Goal: Transaction & Acquisition: Purchase product/service

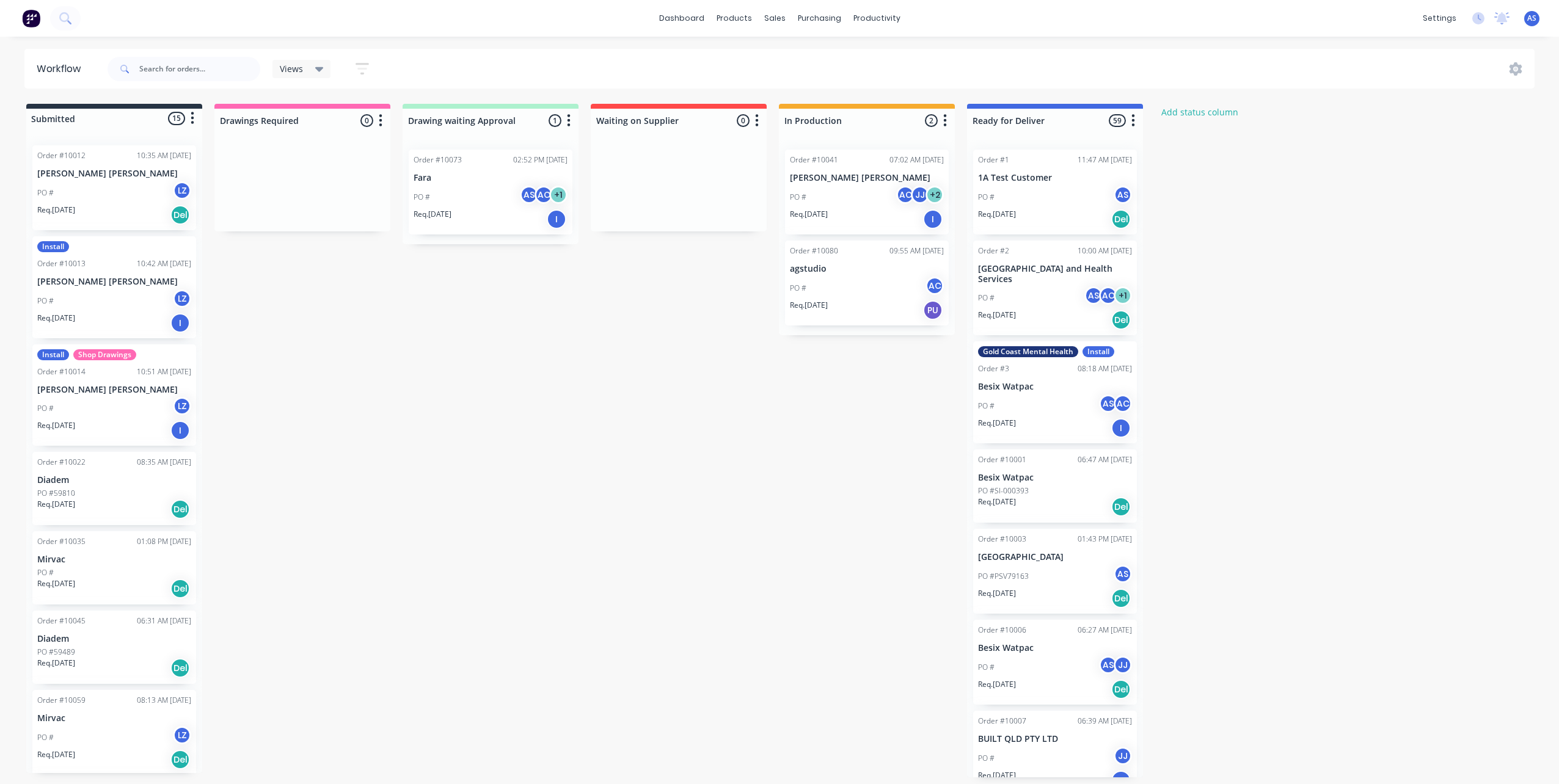
scroll to position [704, 0]
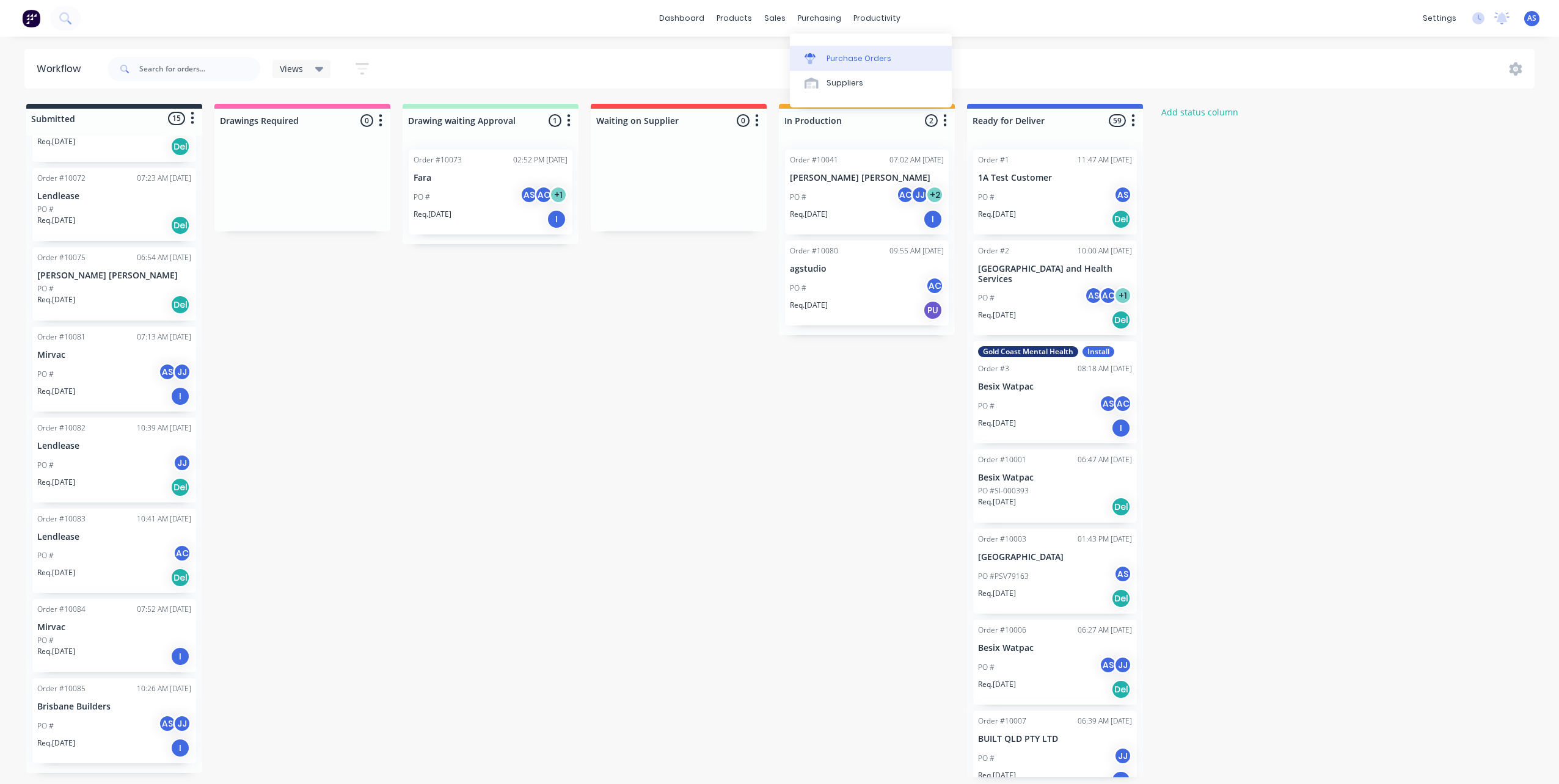
click at [828, 60] on div "Purchase Orders" at bounding box center [858, 59] width 65 height 11
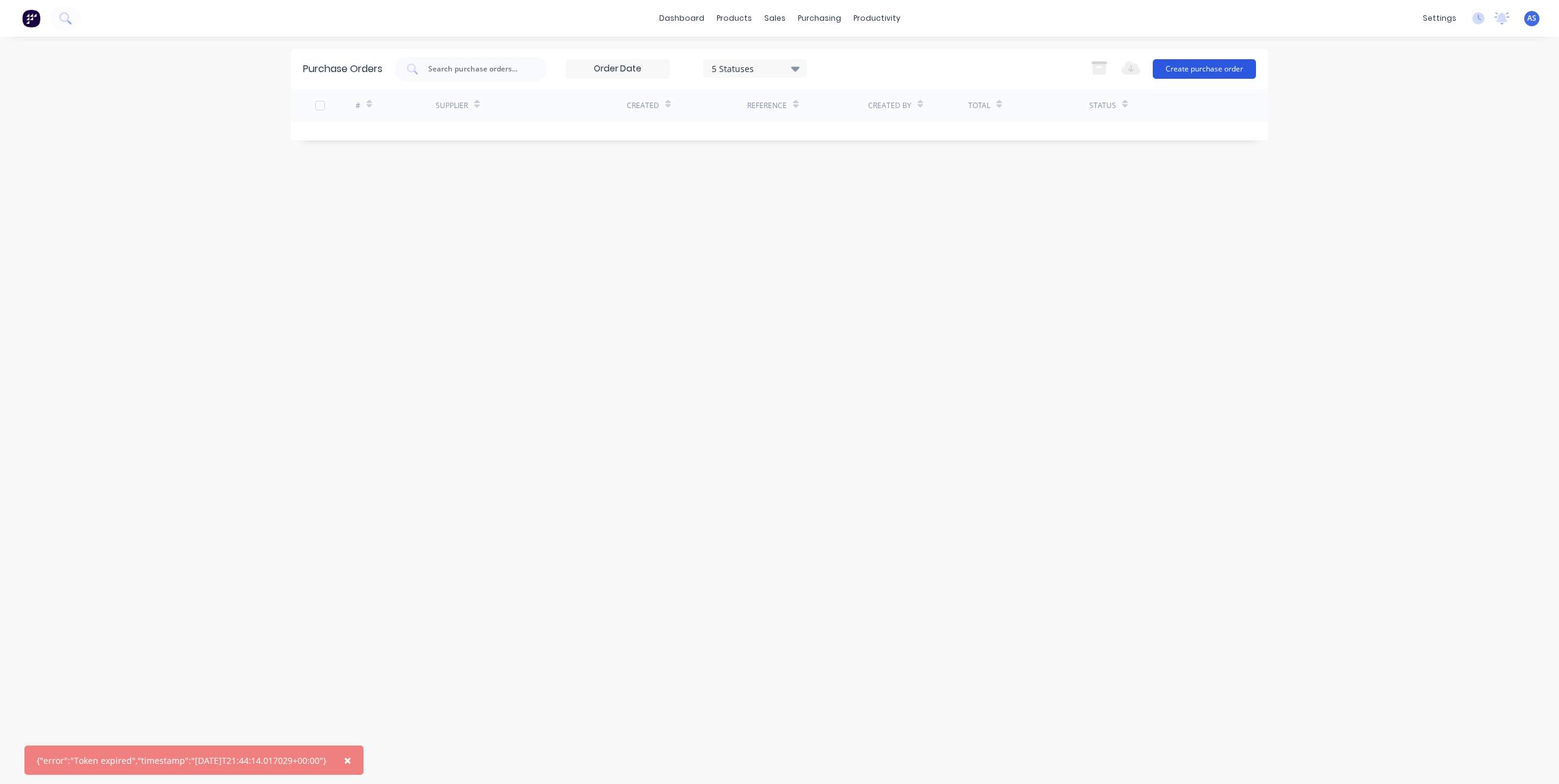
click at [1190, 66] on button "Create purchase order" at bounding box center [1204, 69] width 103 height 19
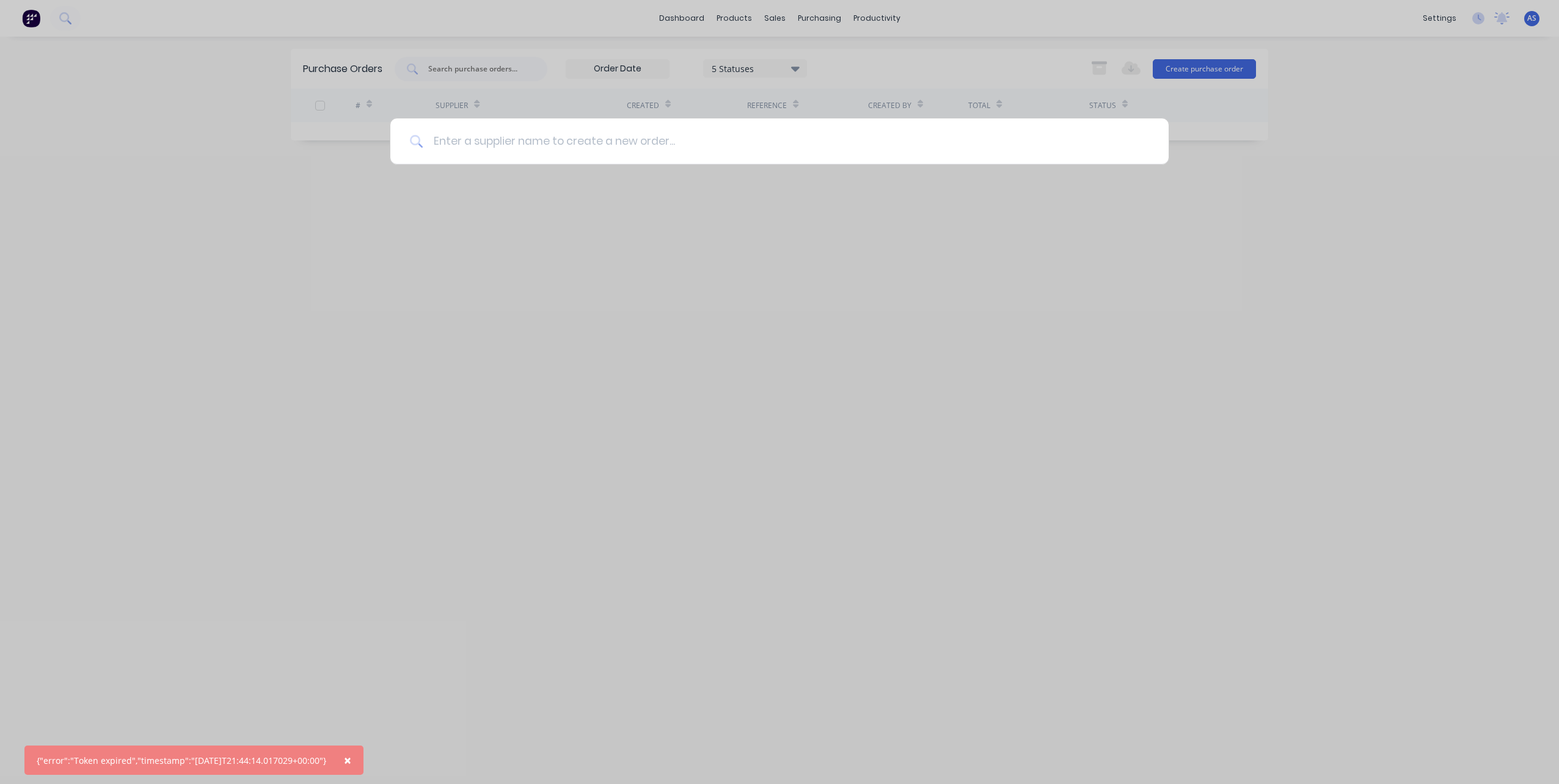
click at [535, 145] on input at bounding box center [786, 141] width 725 height 46
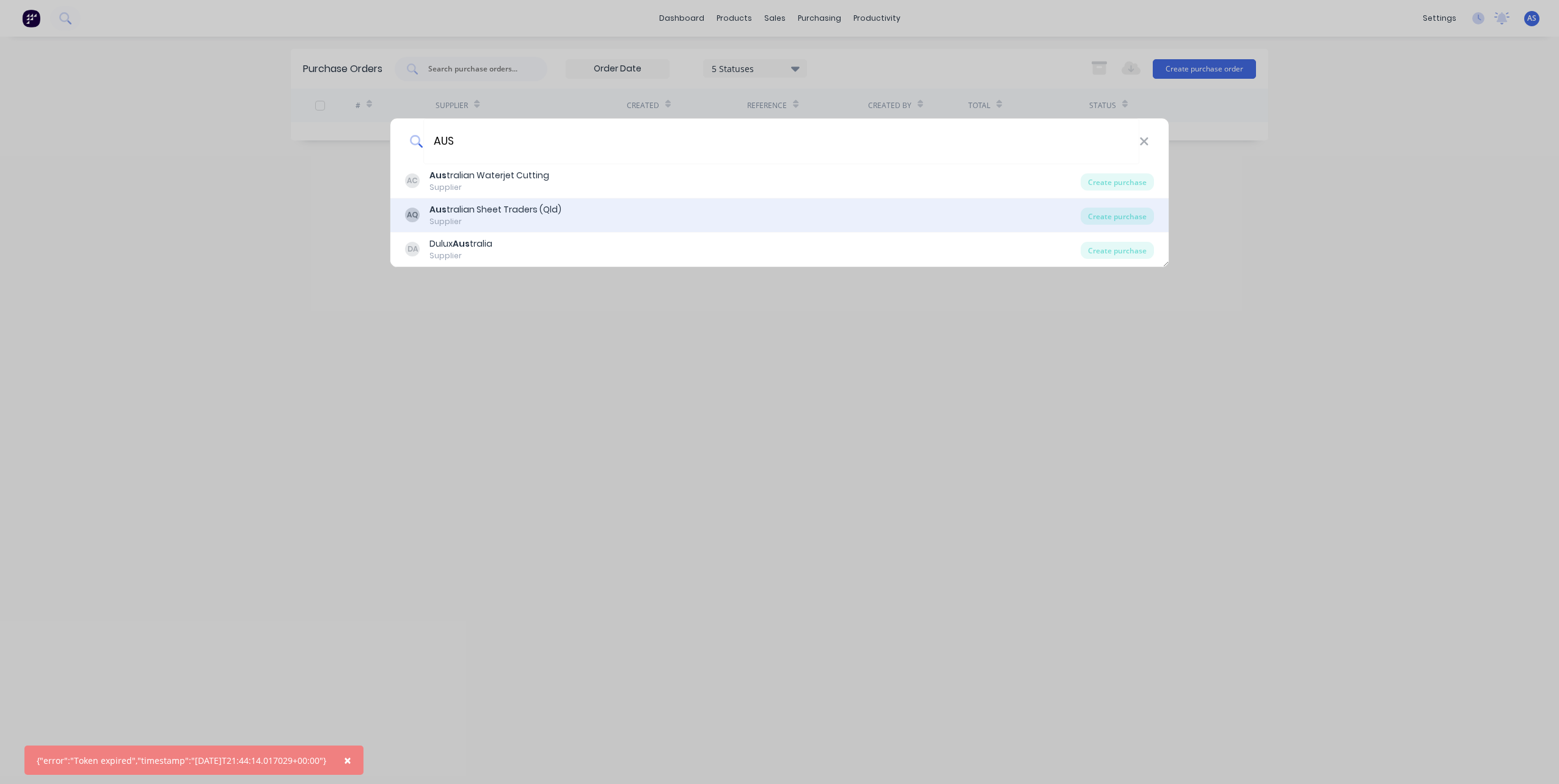
type input "AUS"
click at [516, 209] on div "Aus tralian Sheet Traders (Qld)" at bounding box center [495, 209] width 132 height 13
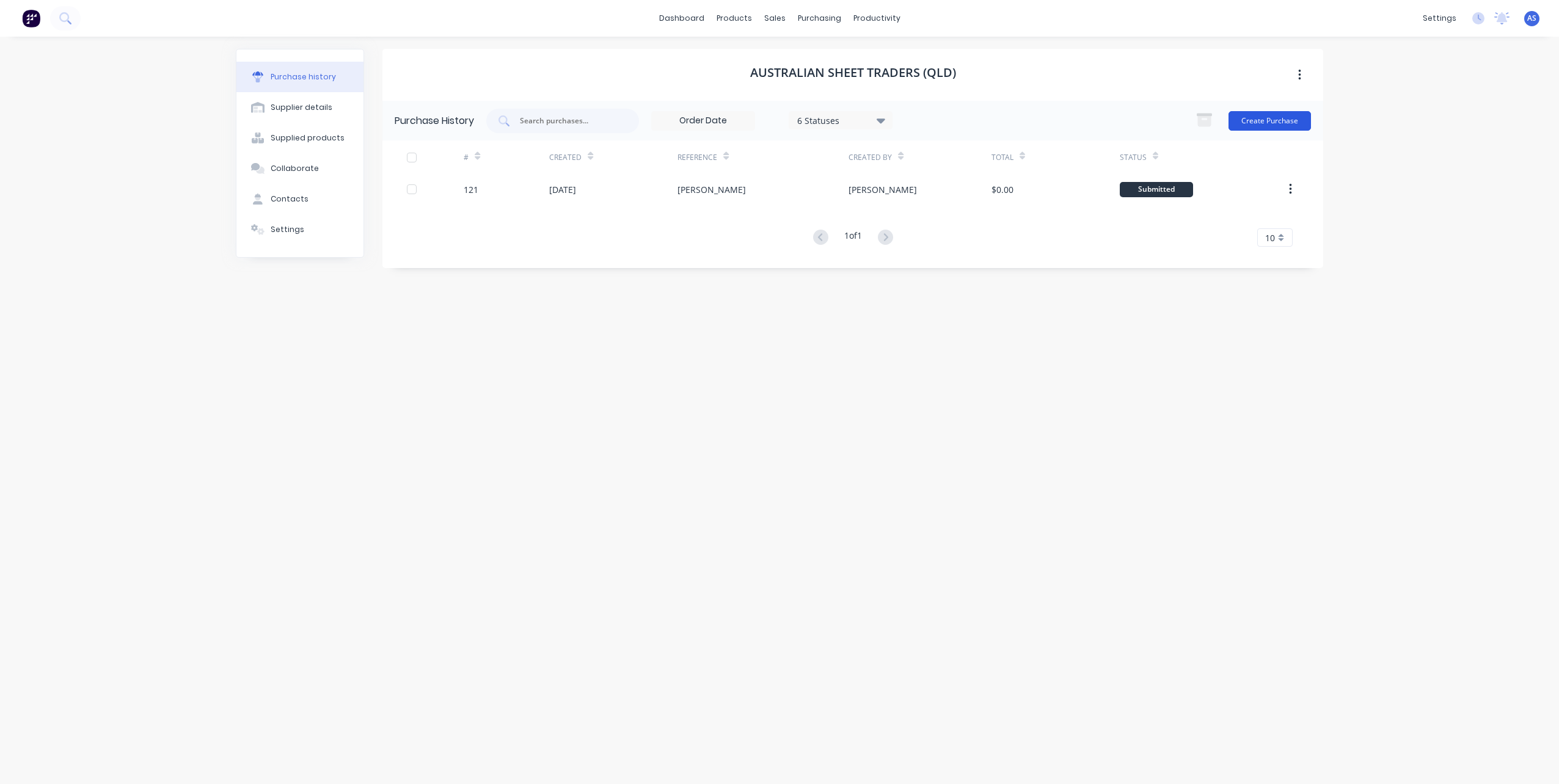
click at [1242, 120] on button "Create Purchase" at bounding box center [1270, 121] width 83 height 19
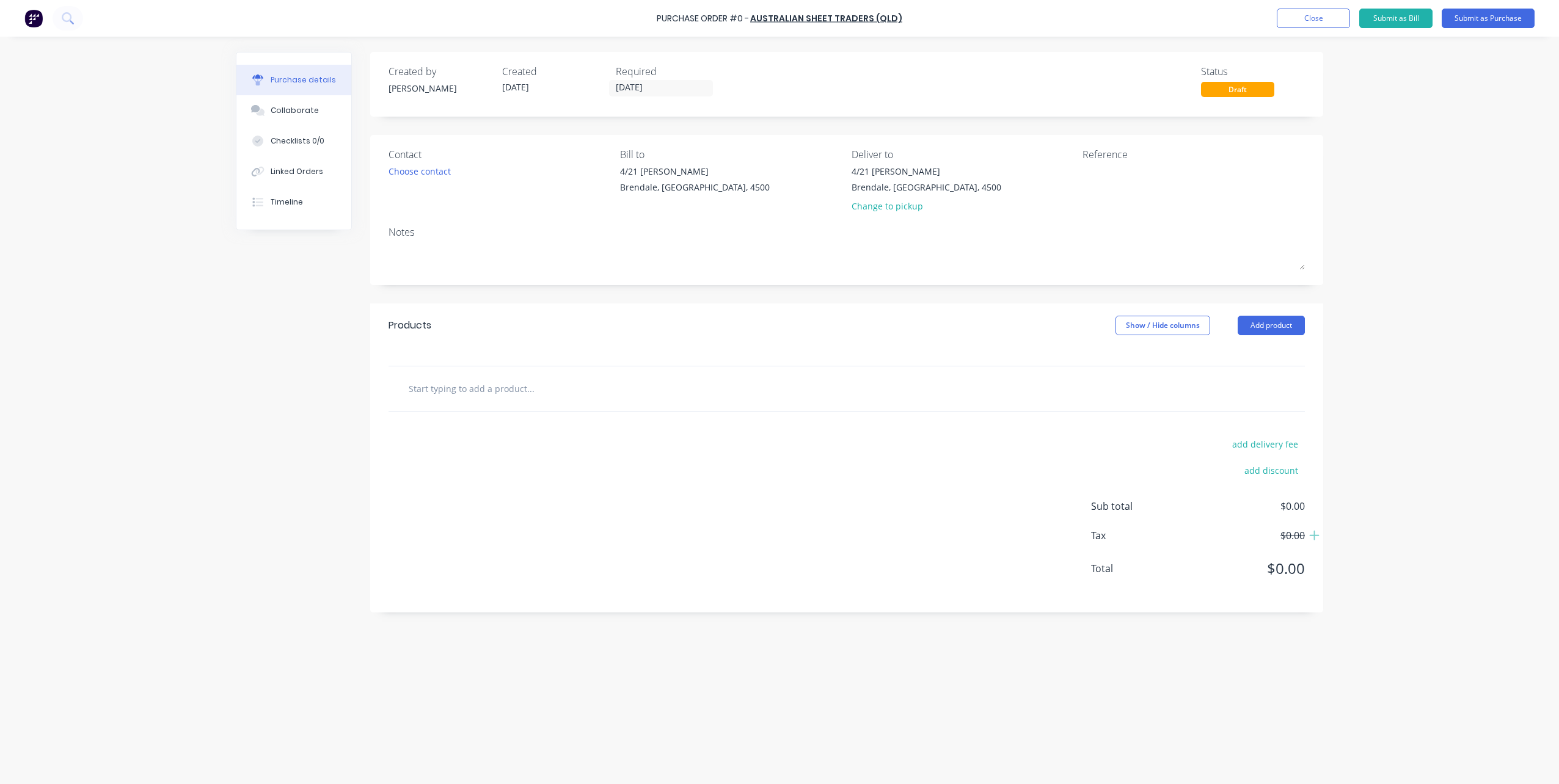
click at [489, 393] on input "text" at bounding box center [530, 388] width 244 height 25
drag, startPoint x: 434, startPoint y: 383, endPoint x: 355, endPoint y: 389, distance: 79.2
click at [355, 389] on div "Created by [PERSON_NAME] Created [DATE] Required [DATE] Status Draft Contact Ch…" at bounding box center [780, 407] width 1088 height 711
type input "1"
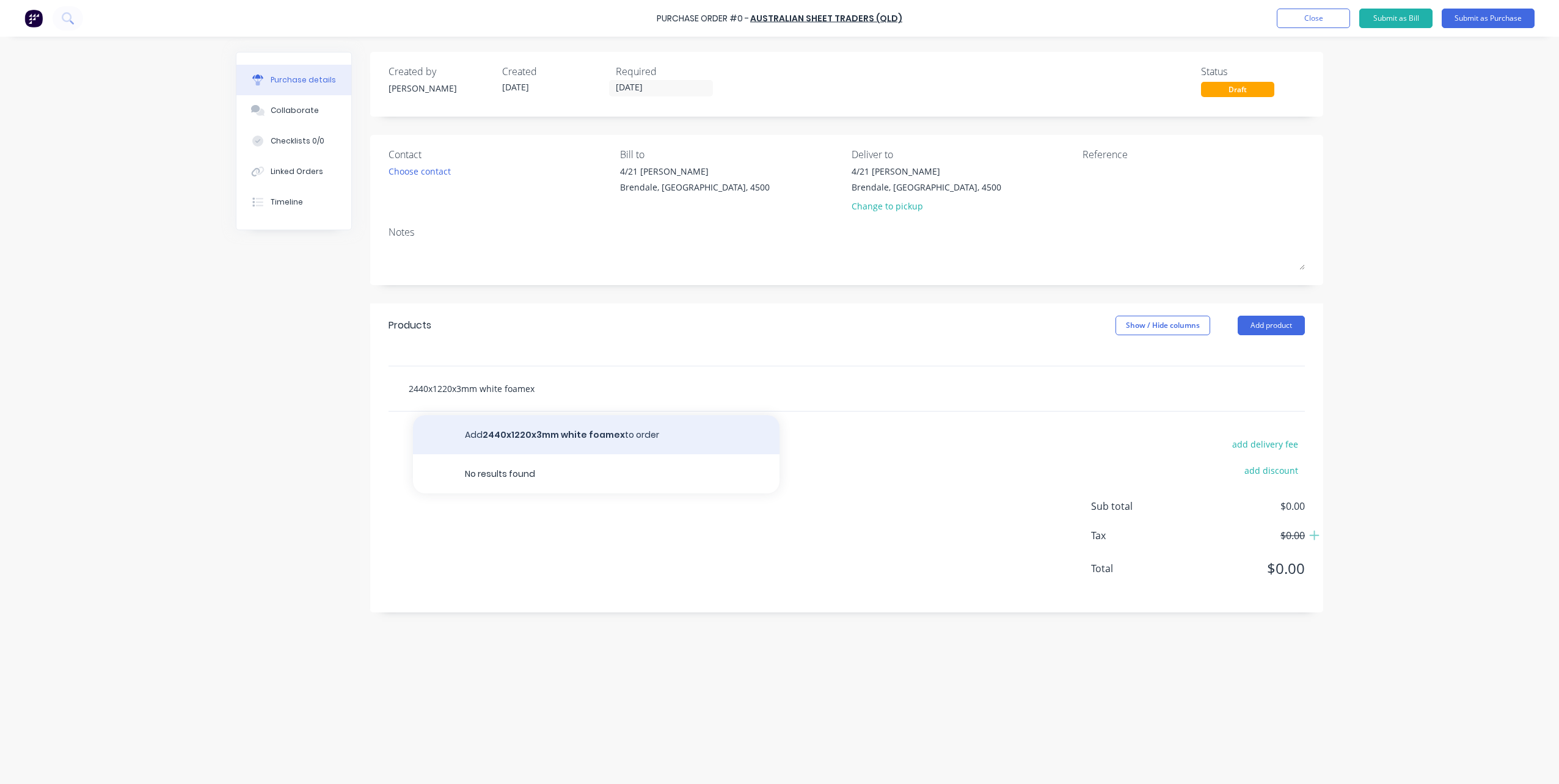
type input "2440x1220x3mm white foamex"
click at [469, 437] on button "Add 2440x1220x3mm white foamex to order" at bounding box center [596, 435] width 367 height 39
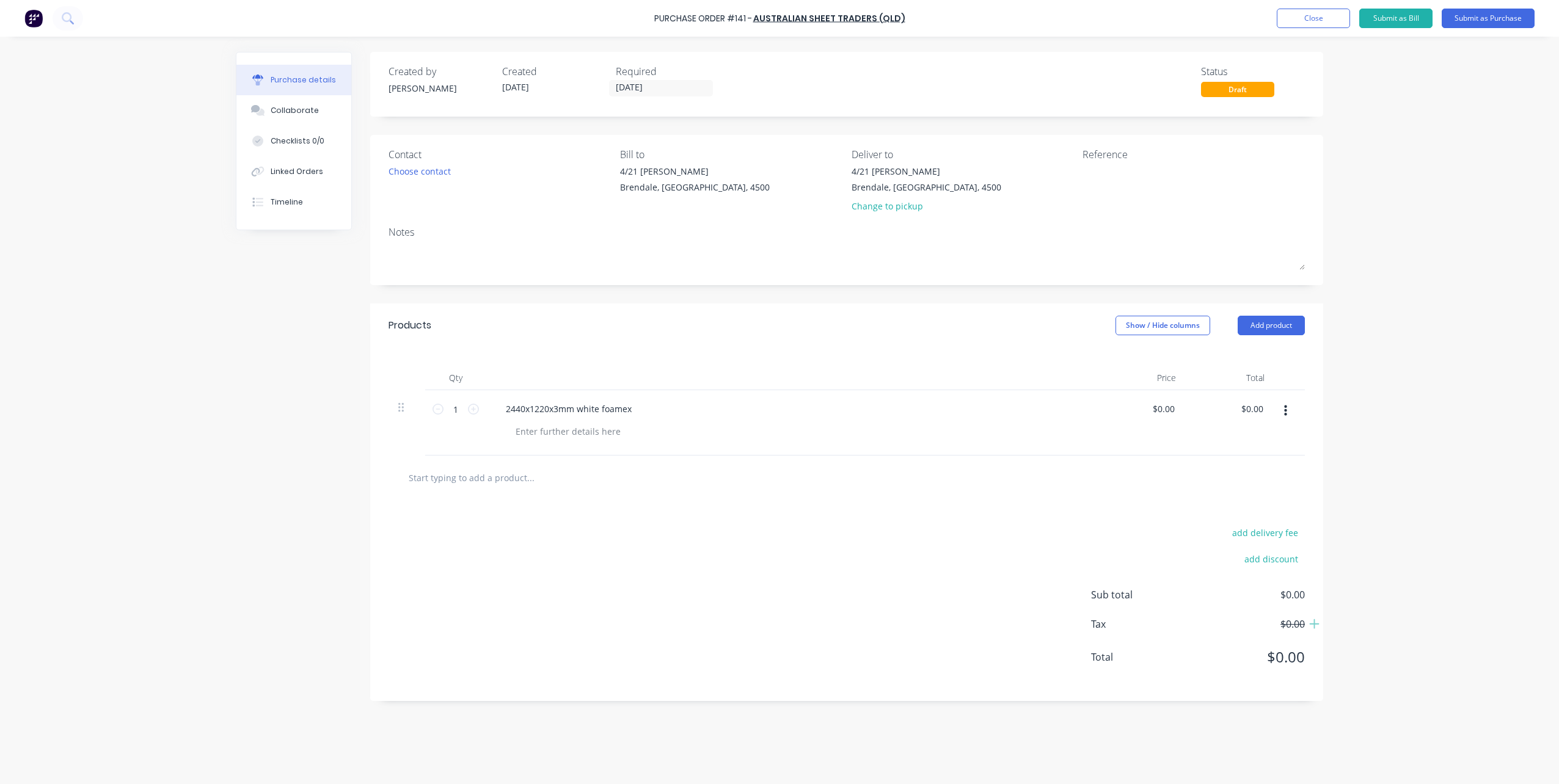
click at [1284, 409] on icon "button" at bounding box center [1285, 411] width 3 height 13
click at [1244, 445] on button "Save to catalogue" at bounding box center [1248, 443] width 104 height 25
click at [472, 407] on icon at bounding box center [473, 409] width 11 height 11
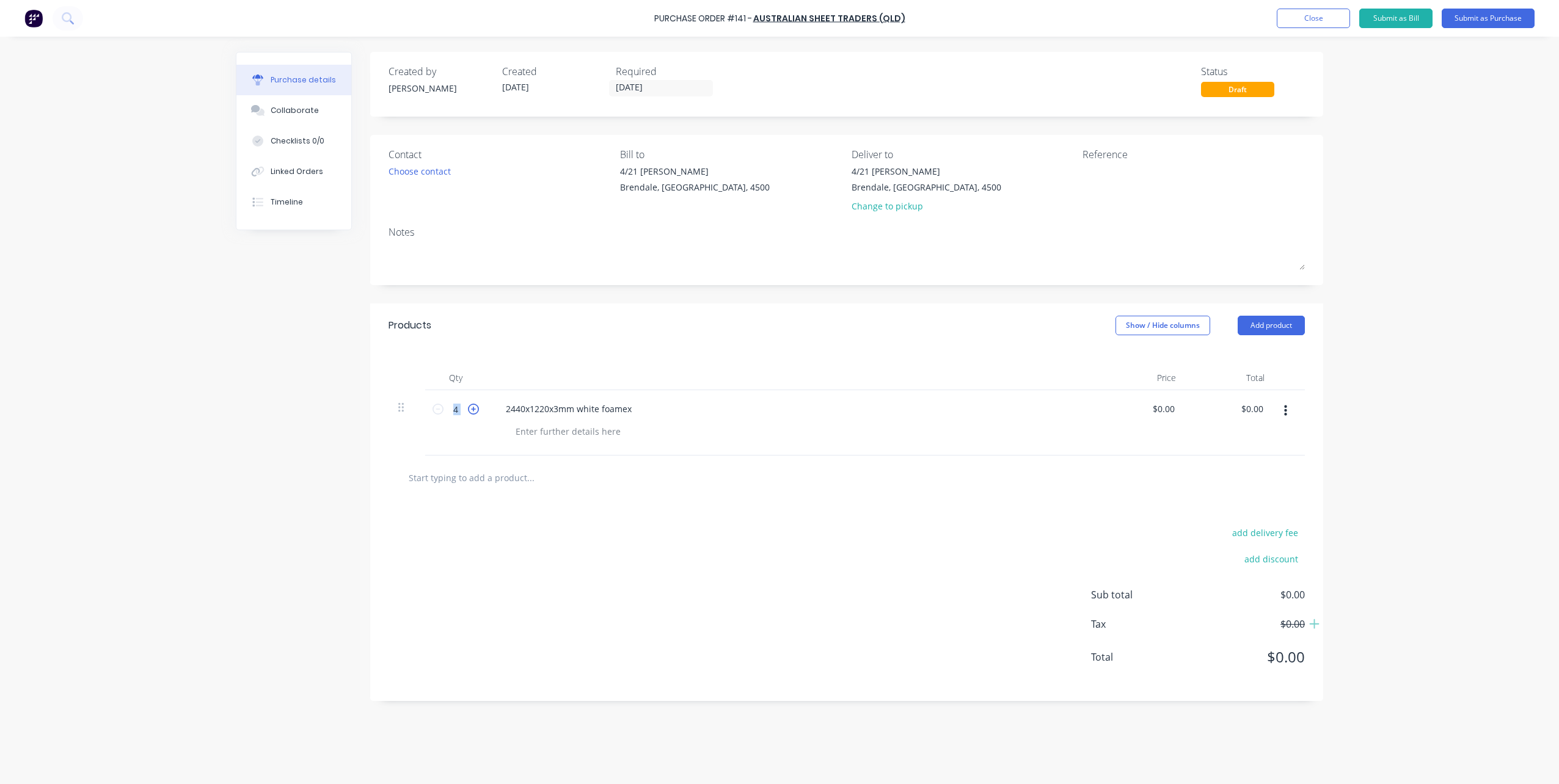
click at [472, 407] on icon at bounding box center [473, 409] width 11 height 11
click at [471, 409] on icon at bounding box center [473, 409] width 11 height 11
type input "6"
drag, startPoint x: 509, startPoint y: 410, endPoint x: 657, endPoint y: 403, distance: 148.2
click at [657, 403] on div "2440x1220x3mm white foamex" at bounding box center [792, 409] width 591 height 18
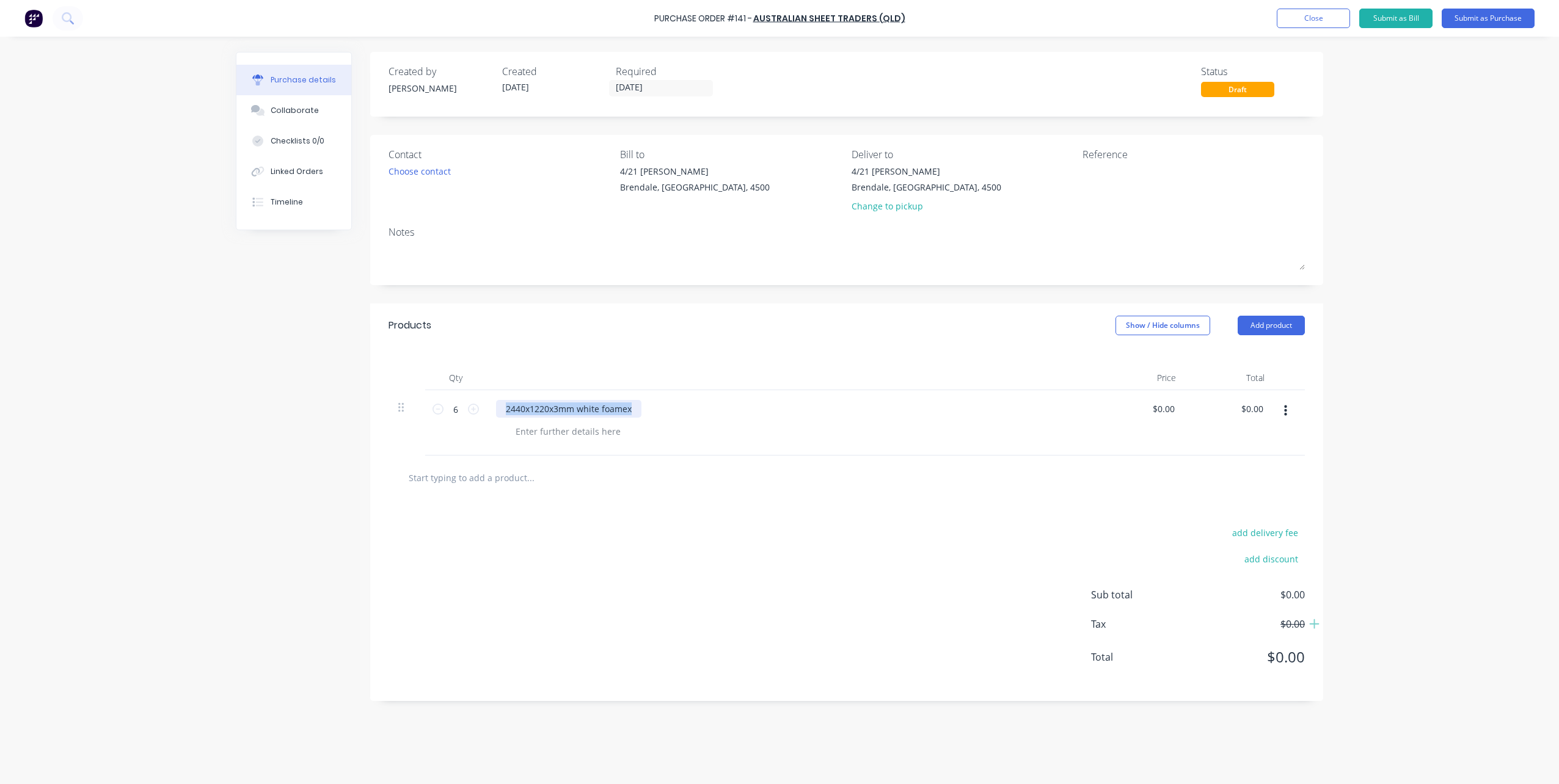
drag, startPoint x: 634, startPoint y: 411, endPoint x: 490, endPoint y: 397, distance: 144.7
click at [490, 397] on div "2440x1220x3mm white foamex" at bounding box center [792, 423] width 611 height 65
copy div "2440x1220x3mm white foamex"
click at [1102, 171] on textarea "To enrich screen reader interactions, please activate Accessibility in Grammarl…" at bounding box center [1158, 178] width 153 height 27
paste textarea "2440x1220x3mm white foamex"
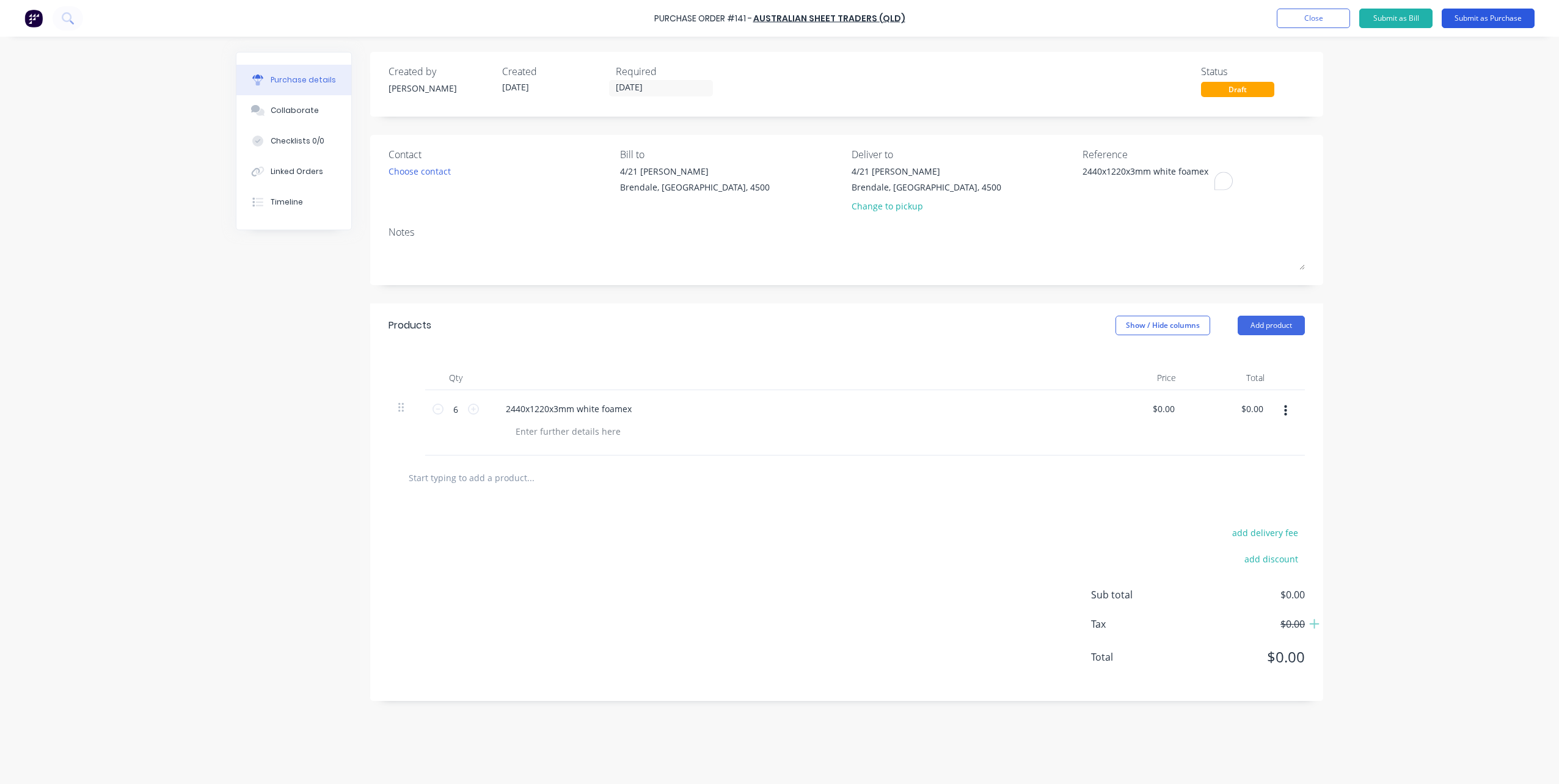
type textarea "2440x1220x3mm white foamex"
click at [1486, 12] on button "Submit as Purchase" at bounding box center [1488, 18] width 93 height 19
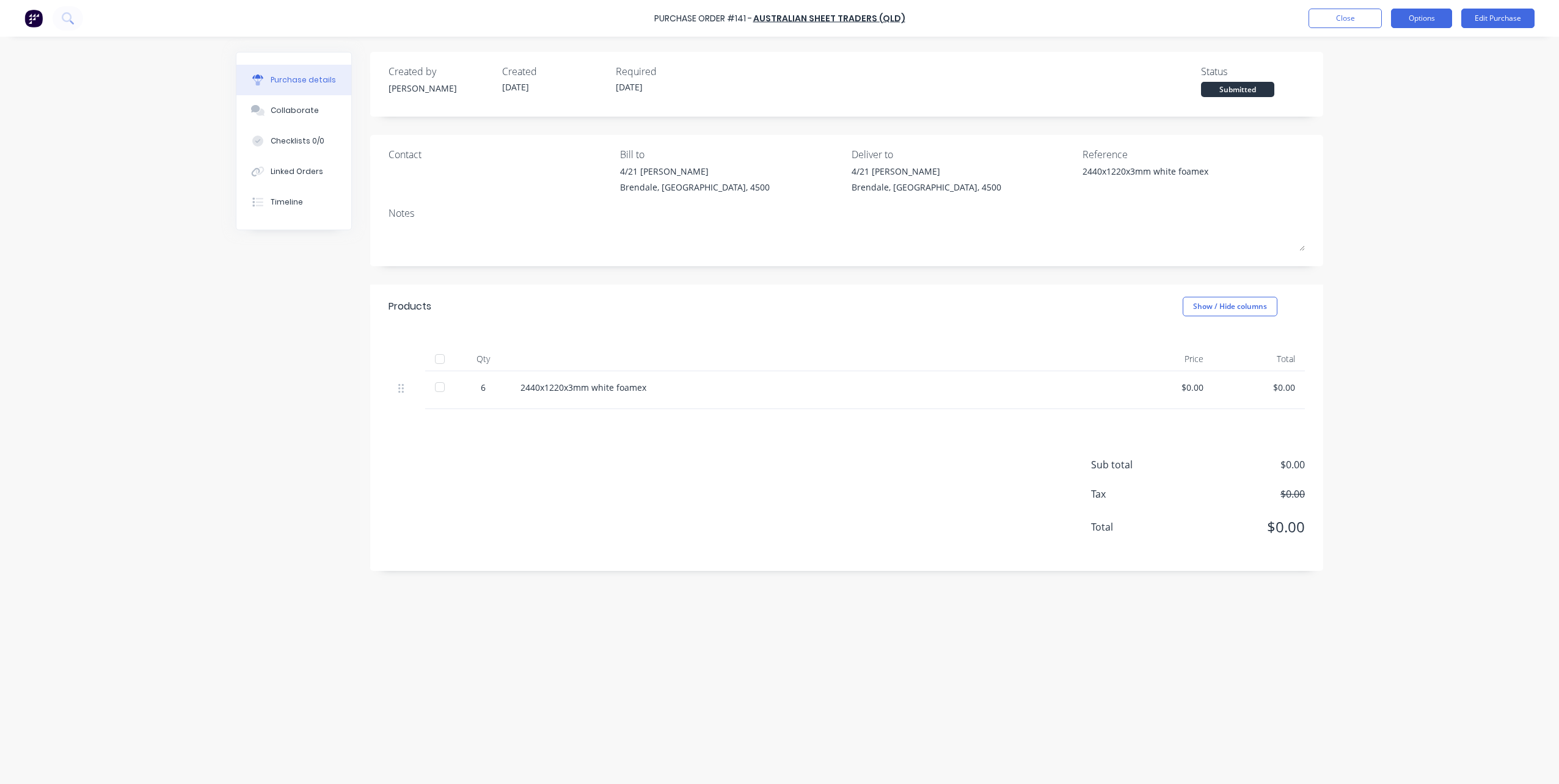
click at [1411, 17] on button "Options" at bounding box center [1422, 18] width 61 height 19
click at [1366, 48] on div "Print / Email" at bounding box center [1394, 49] width 94 height 18
click at [1363, 100] on div "Without pricing" at bounding box center [1394, 99] width 94 height 18
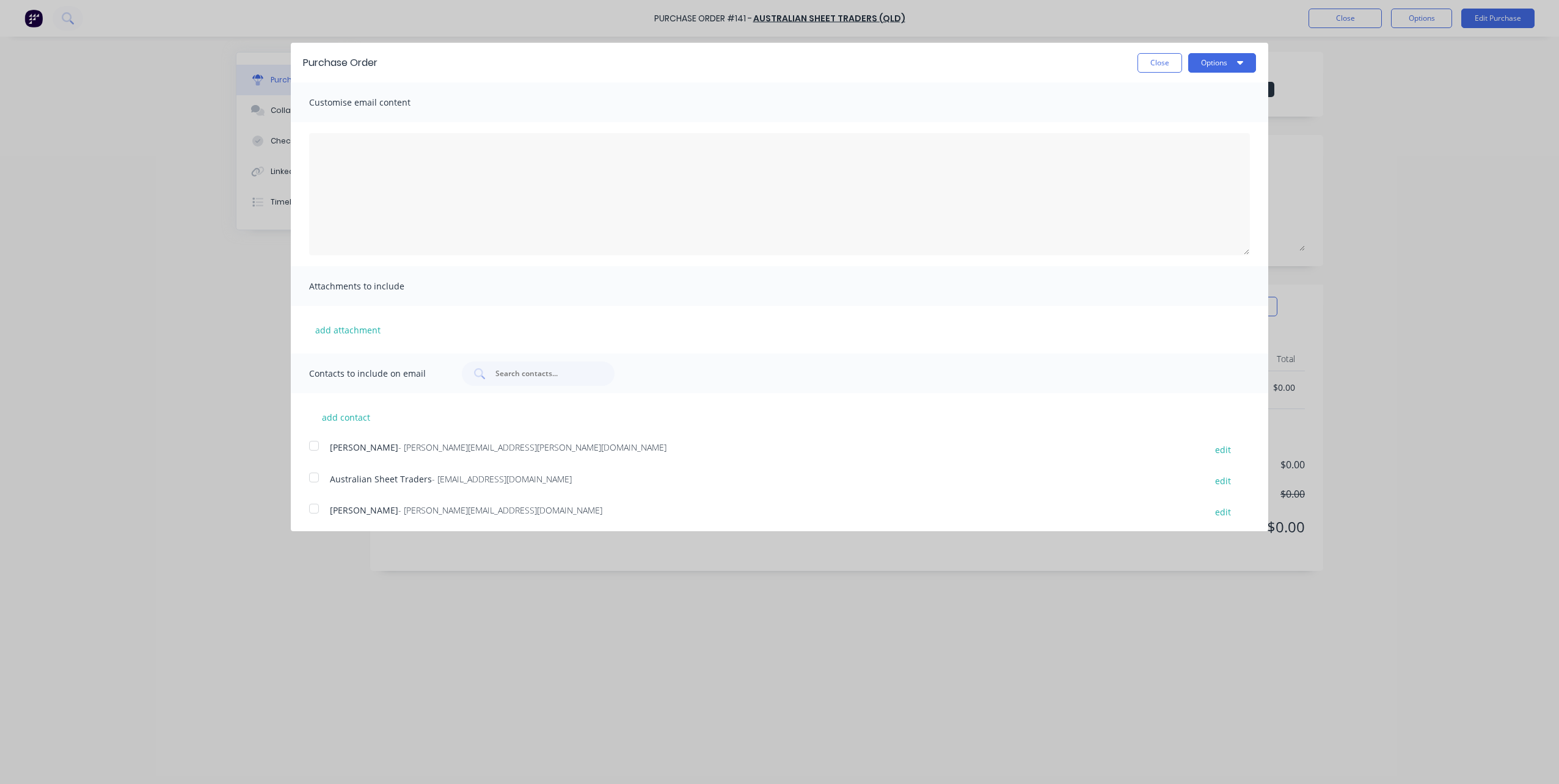
click at [313, 477] on div at bounding box center [314, 477] width 25 height 25
click at [1196, 59] on button "Options" at bounding box center [1222, 63] width 68 height 19
click at [1151, 118] on div "Email" at bounding box center [1198, 118] width 94 height 18
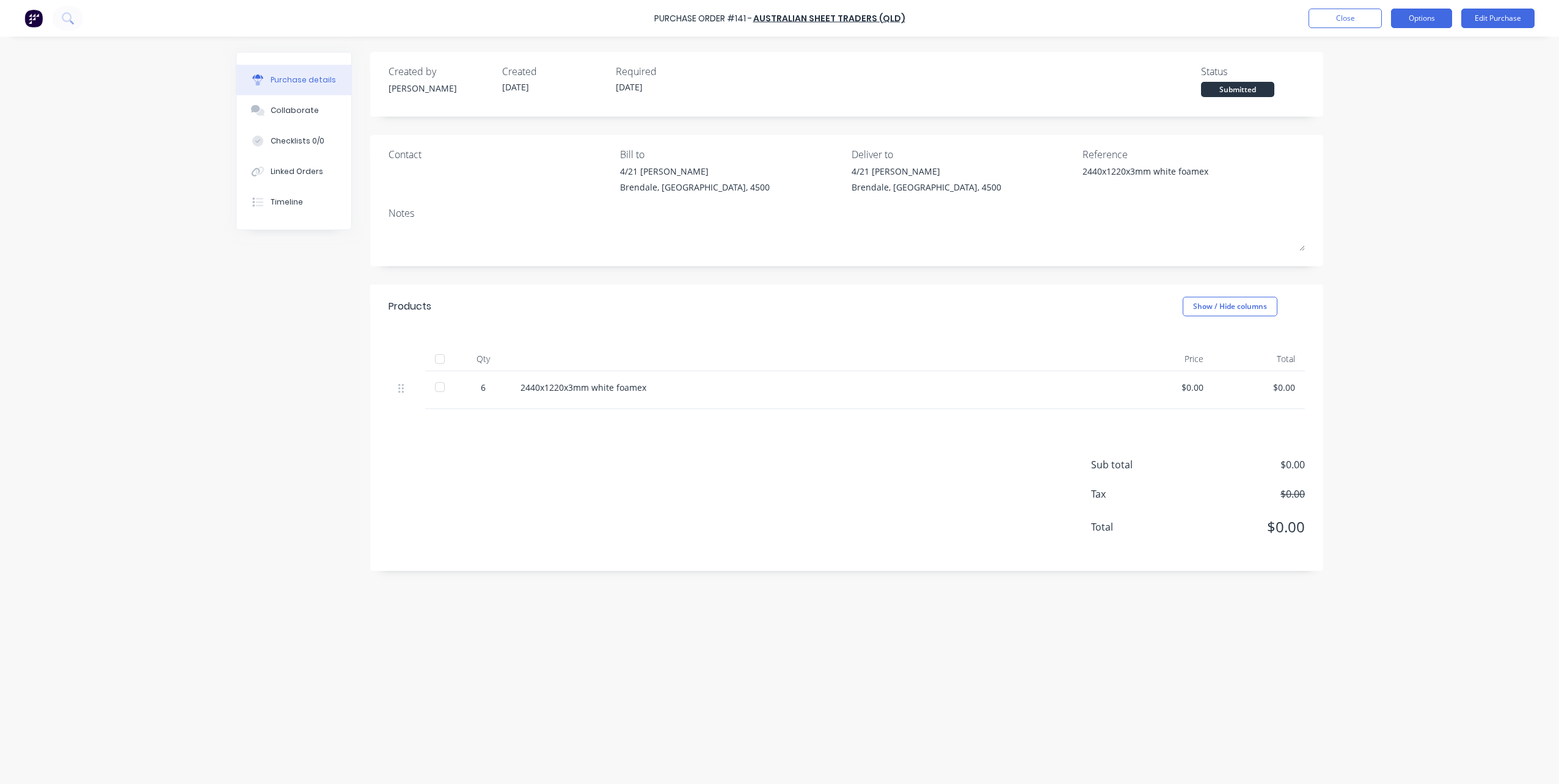
click at [1421, 21] on button "Options" at bounding box center [1422, 18] width 61 height 19
click at [1399, 48] on div "Print / Email" at bounding box center [1394, 49] width 94 height 18
click at [1362, 95] on div "Without pricing" at bounding box center [1394, 99] width 94 height 18
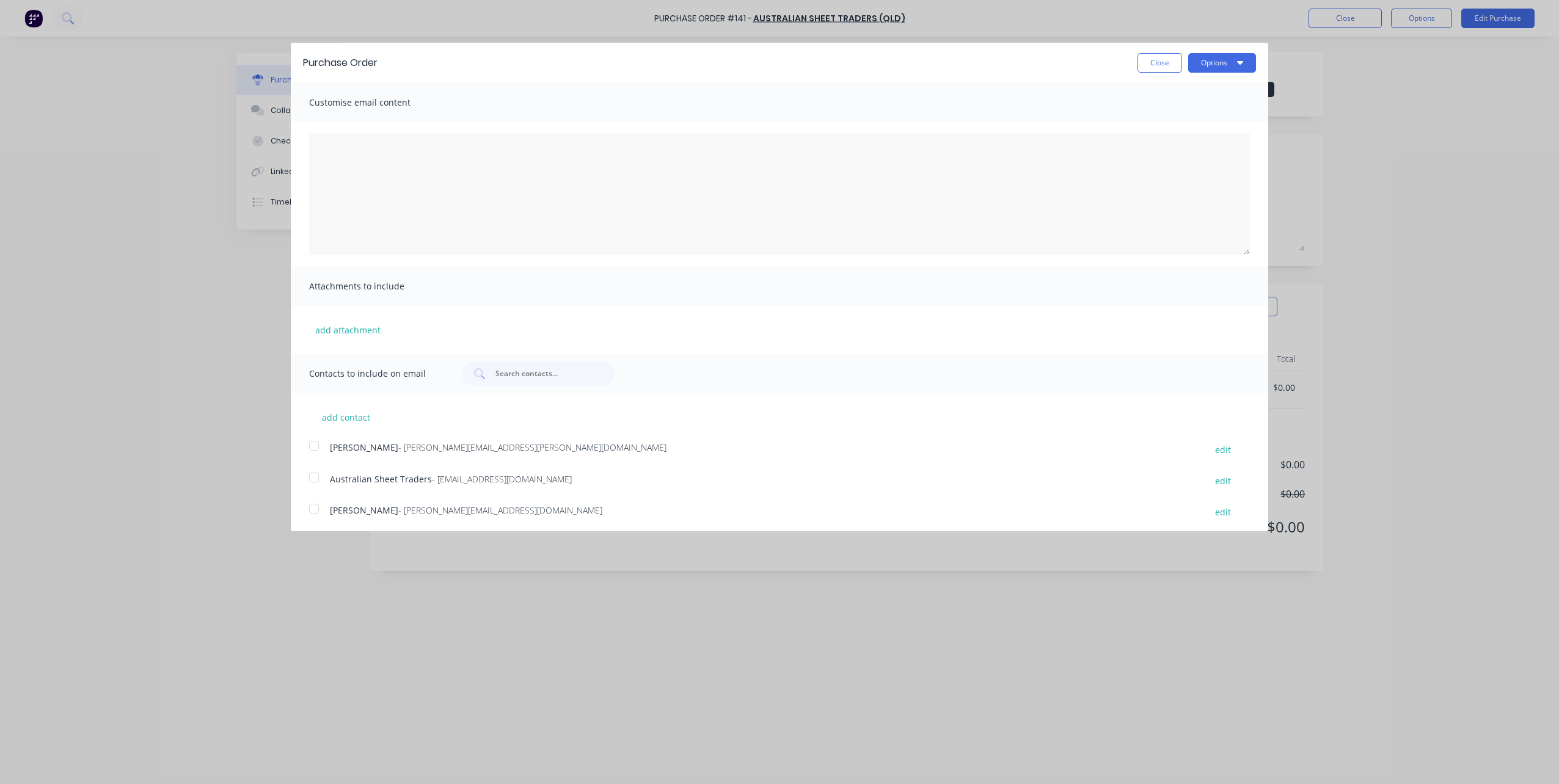
click at [315, 510] on div at bounding box center [314, 509] width 25 height 25
click at [1208, 58] on button "Options" at bounding box center [1222, 63] width 68 height 19
click at [1151, 122] on div "Email" at bounding box center [1198, 118] width 94 height 18
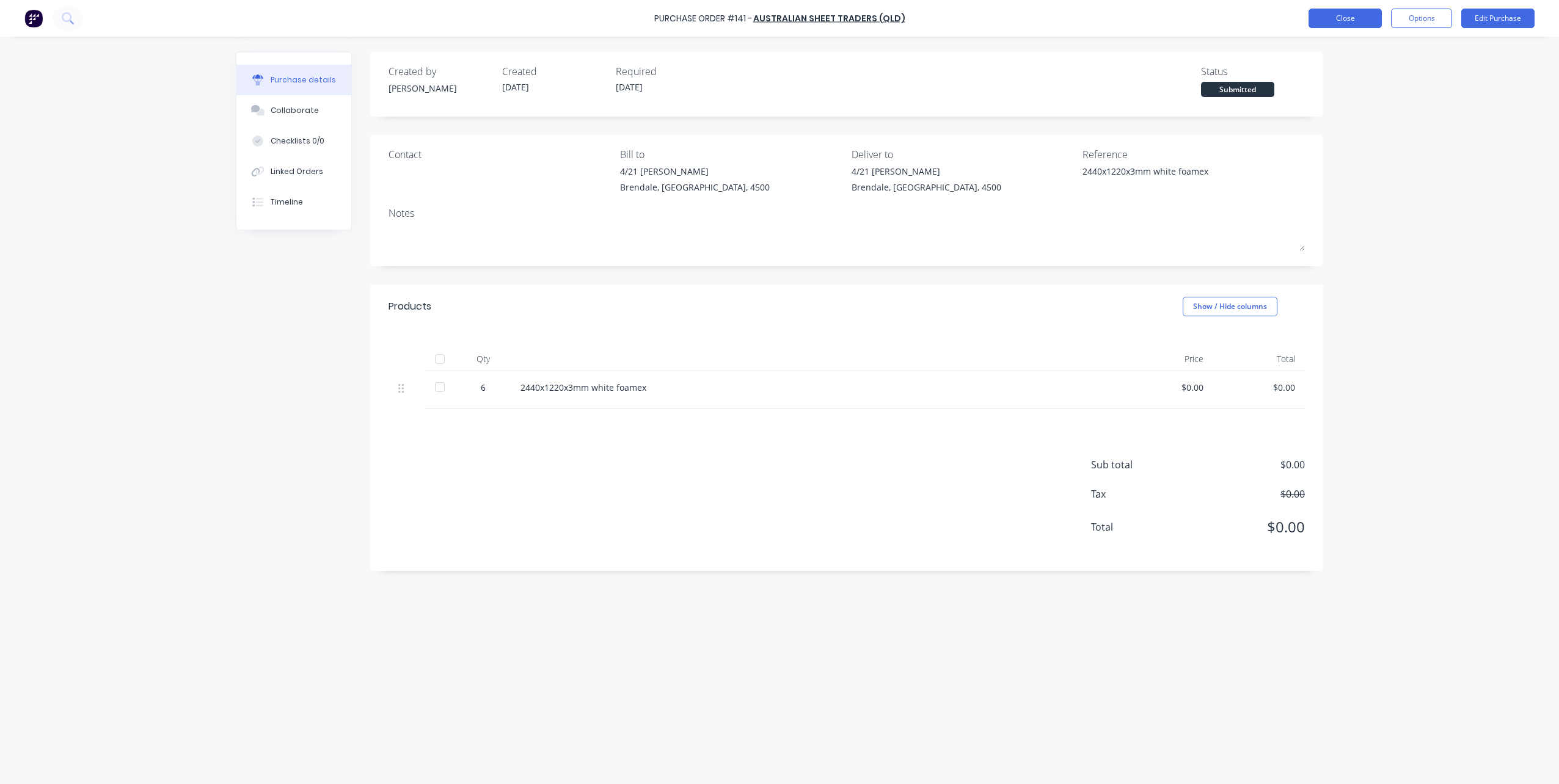
click at [1348, 21] on button "Close" at bounding box center [1345, 18] width 73 height 19
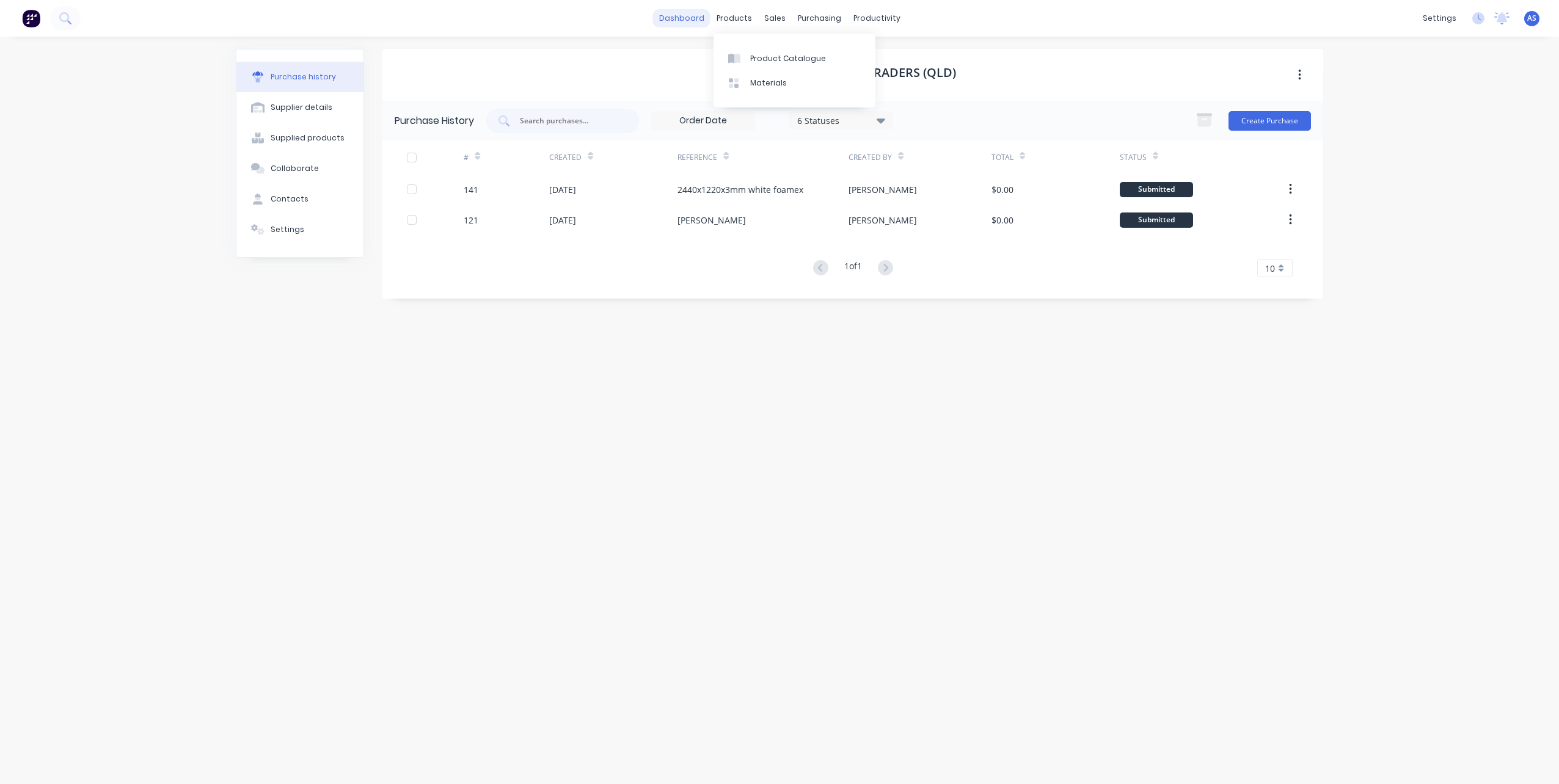
click at [687, 15] on link "dashboard" at bounding box center [681, 18] width 57 height 18
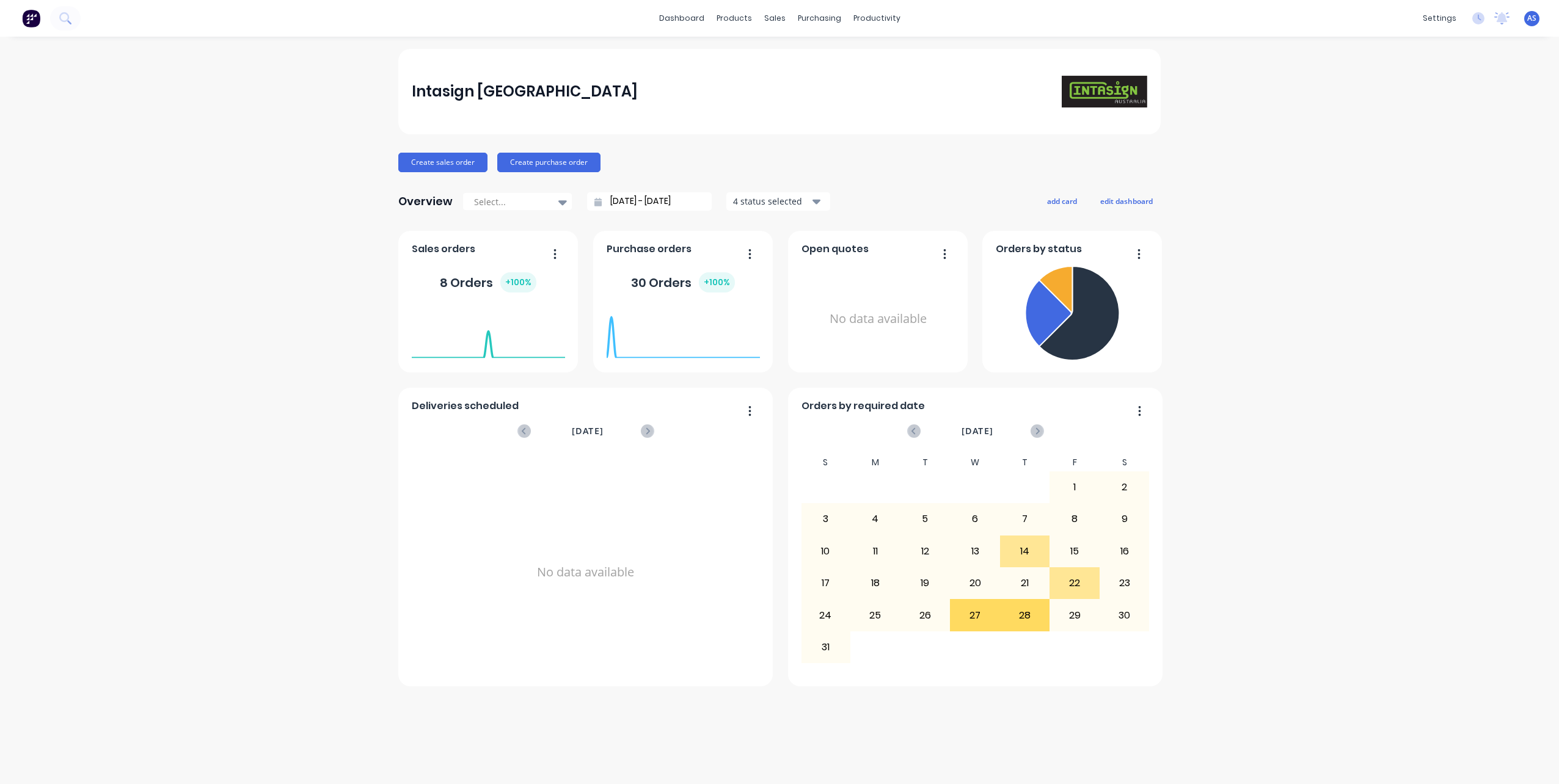
click at [1274, 167] on div "Intasign Australia Create sales order Create purchase order Overview Select... …" at bounding box center [780, 410] width 1559 height 723
